Goal: Information Seeking & Learning: Learn about a topic

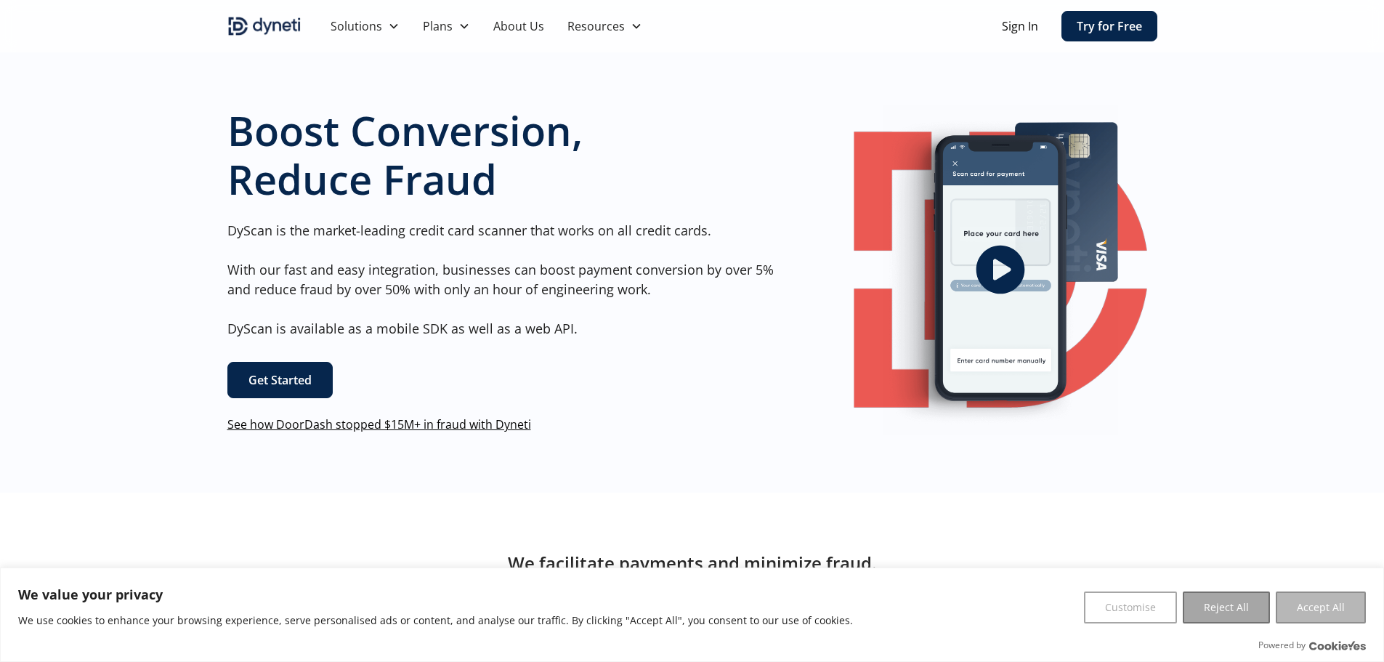
click at [1311, 603] on button "Accept All" at bounding box center [1320, 607] width 90 height 32
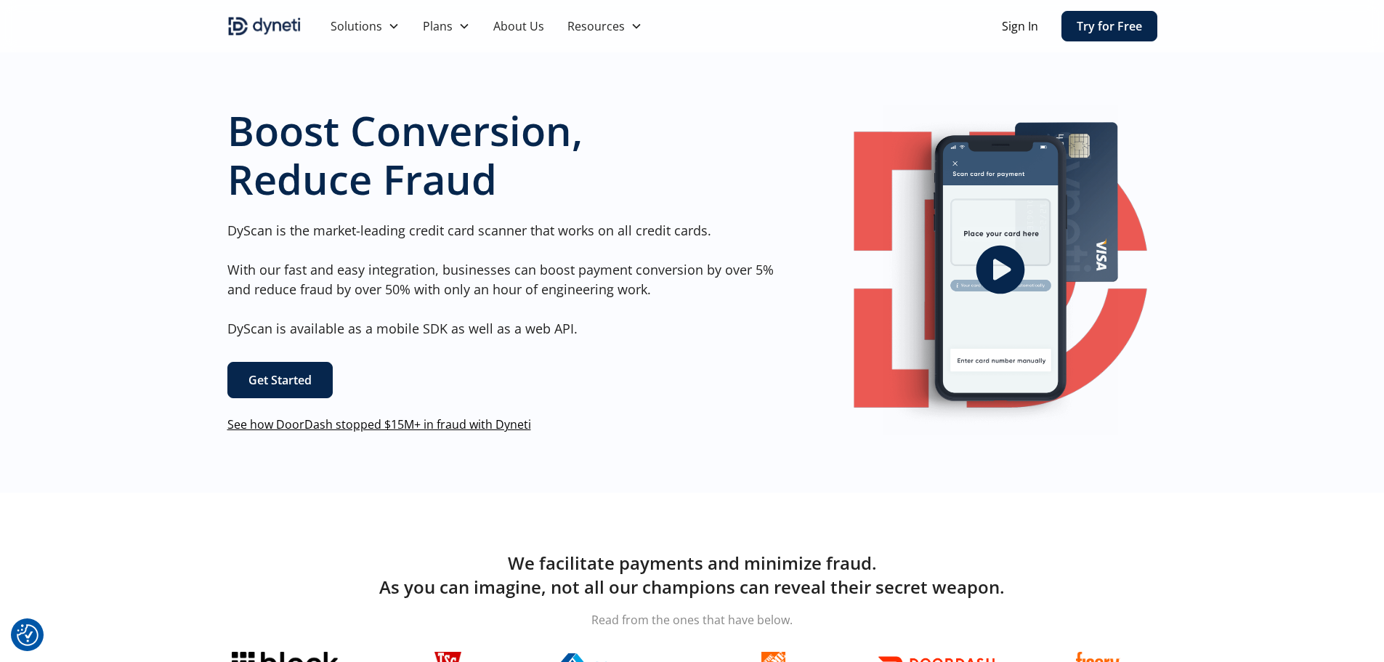
click at [248, 229] on p "DyScan is the market-leading credit card scanner that works on all credit cards…" at bounding box center [506, 280] width 558 height 118
copy p "DyScan"
click at [391, 214] on div "Boost Conversion, Reduce Fraud DyScan is the market-leading credit card scanner…" at bounding box center [506, 269] width 558 height 327
click at [526, 192] on h1 "Boost Conversion, Reduce Fraud" at bounding box center [506, 154] width 558 height 97
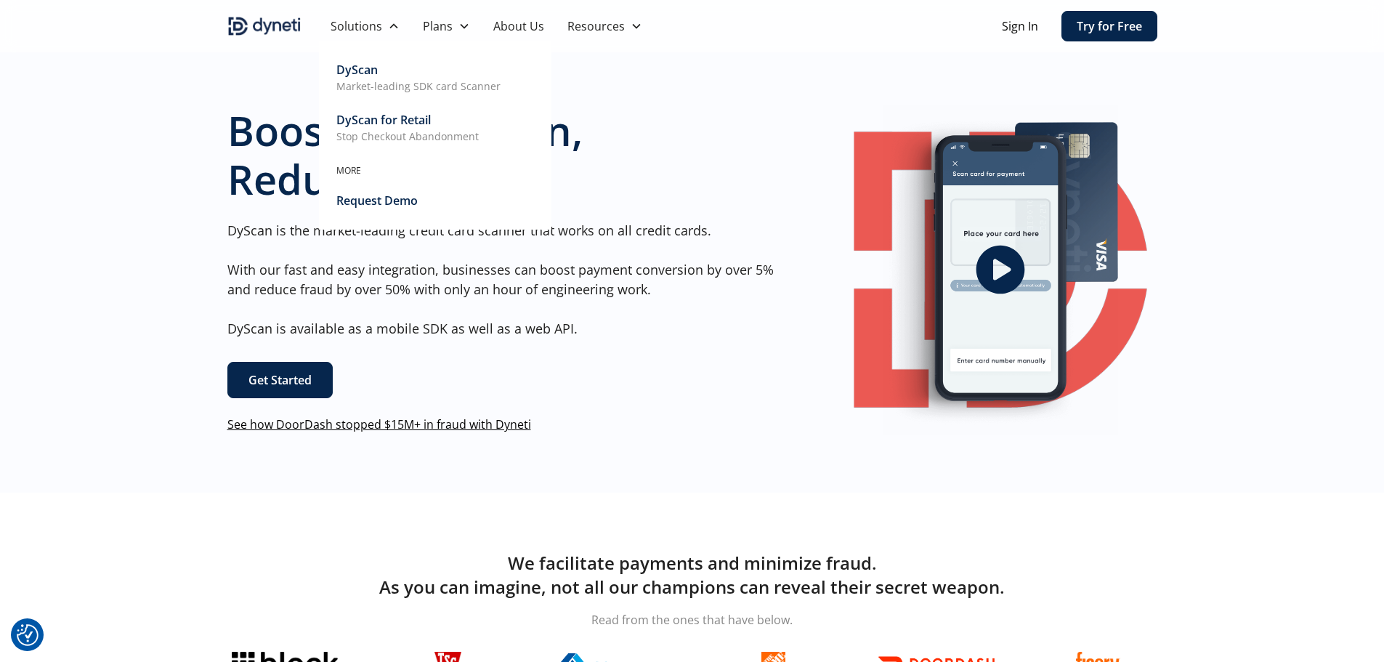
click at [353, 63] on div "DyScan" at bounding box center [356, 69] width 41 height 17
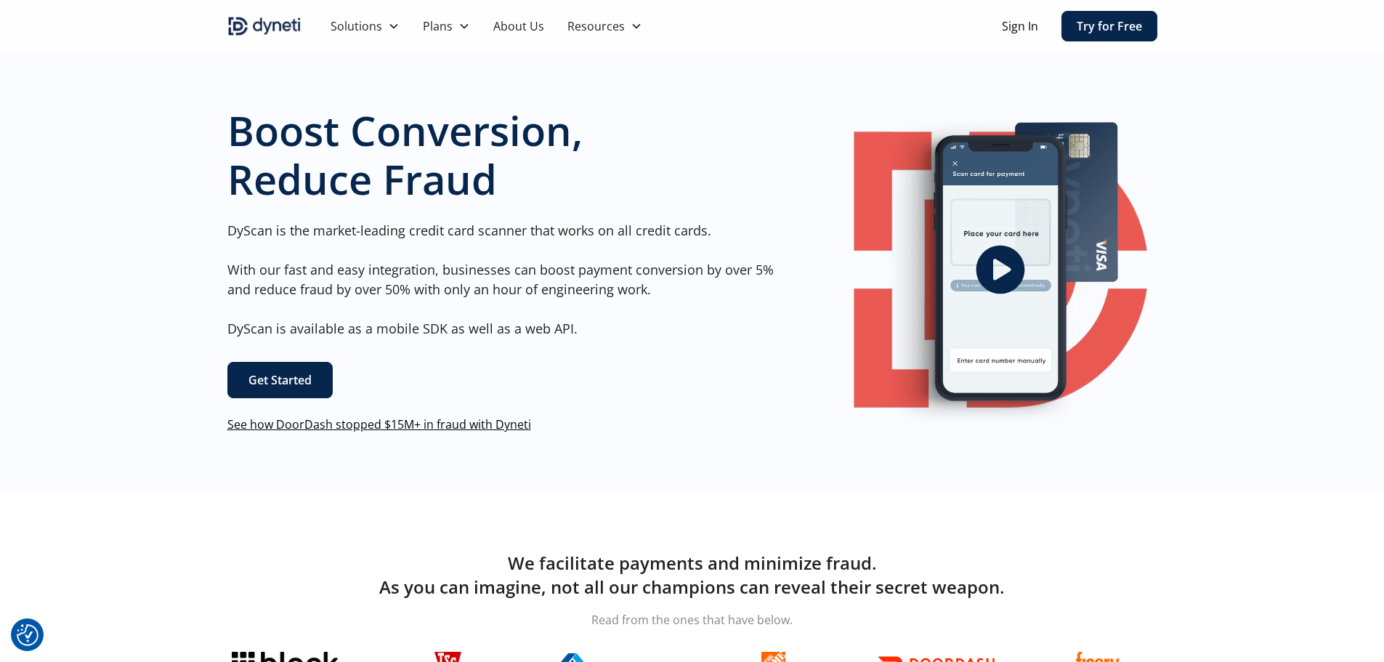
click at [1008, 272] on icon "open lightbox" at bounding box center [1000, 269] width 58 height 58
